Goal: Navigation & Orientation: Find specific page/section

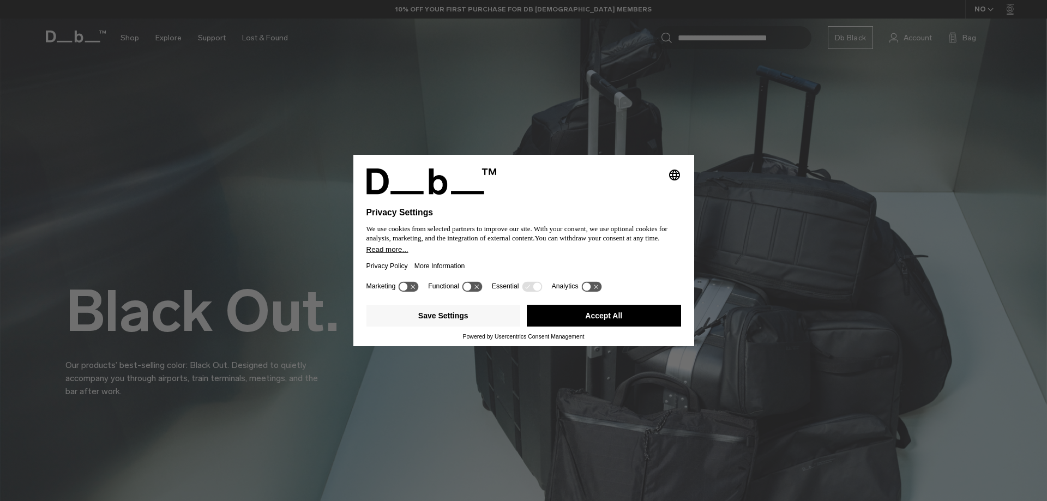
click at [569, 313] on button "Accept All" at bounding box center [604, 316] width 154 height 22
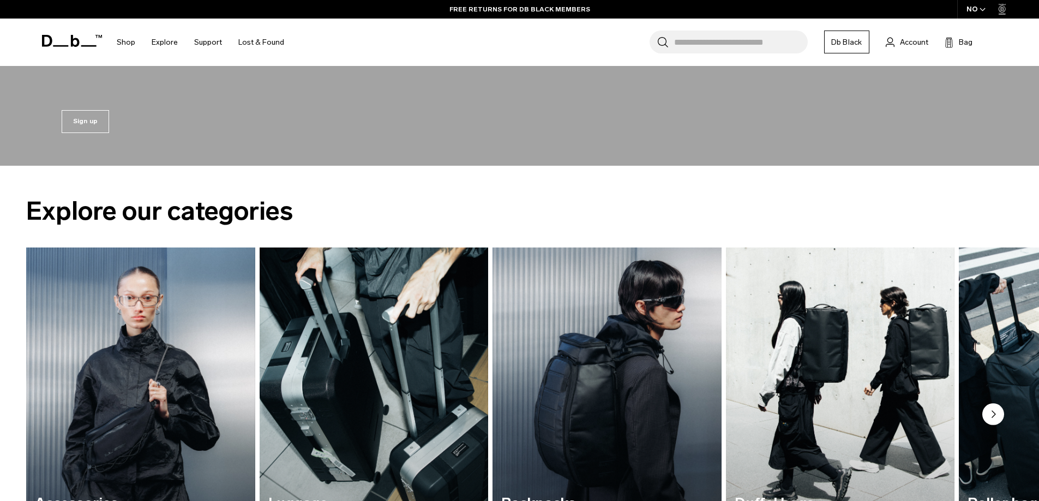
scroll to position [1581, 0]
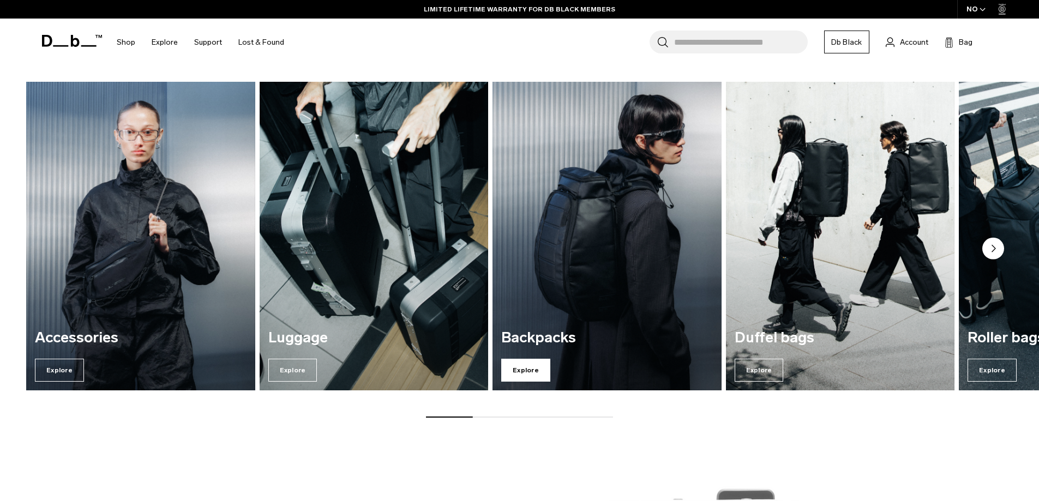
click at [518, 376] on span "Explore" at bounding box center [525, 370] width 49 height 23
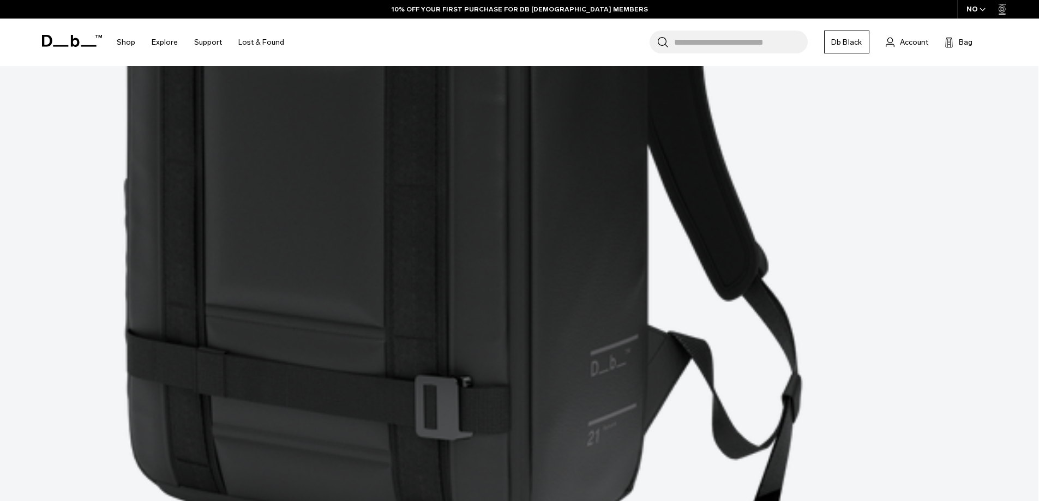
scroll to position [3626, 0]
